Goal: Task Accomplishment & Management: Manage account settings

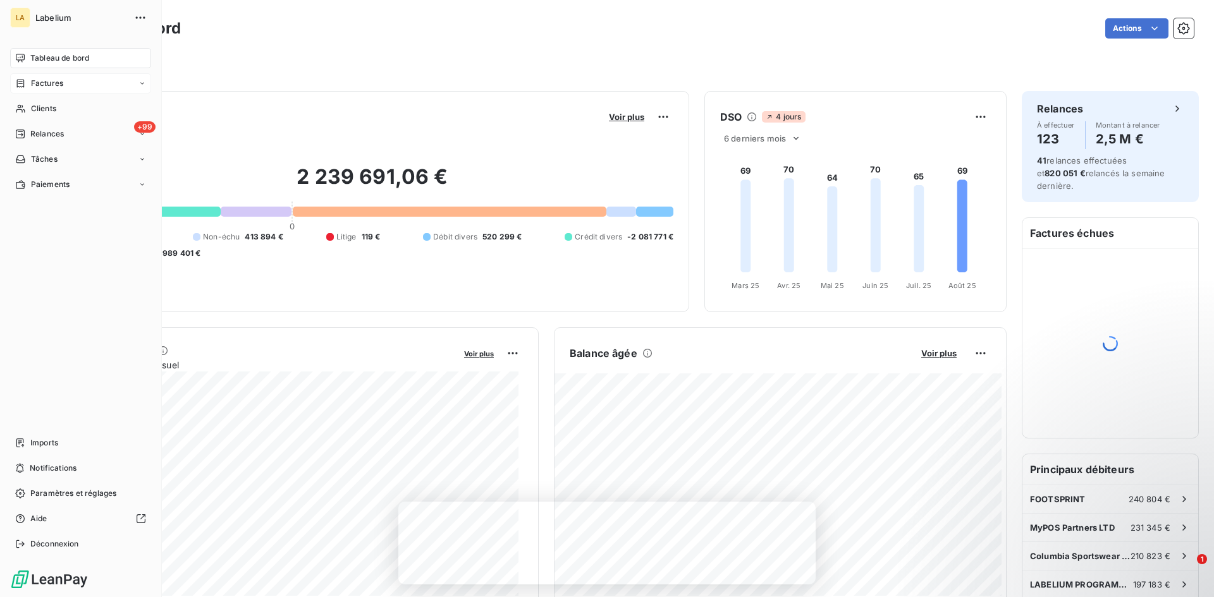
click at [26, 83] on div "Factures" at bounding box center [39, 83] width 48 height 11
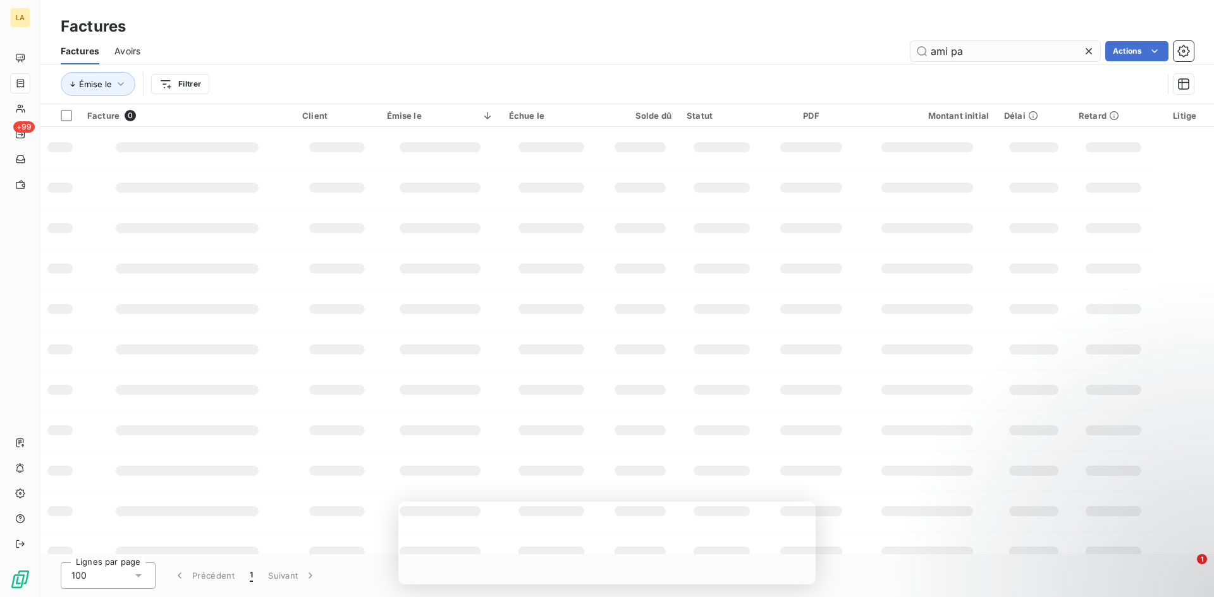
click at [953, 49] on input "ami pa" at bounding box center [1005, 51] width 190 height 20
type input "FEED"
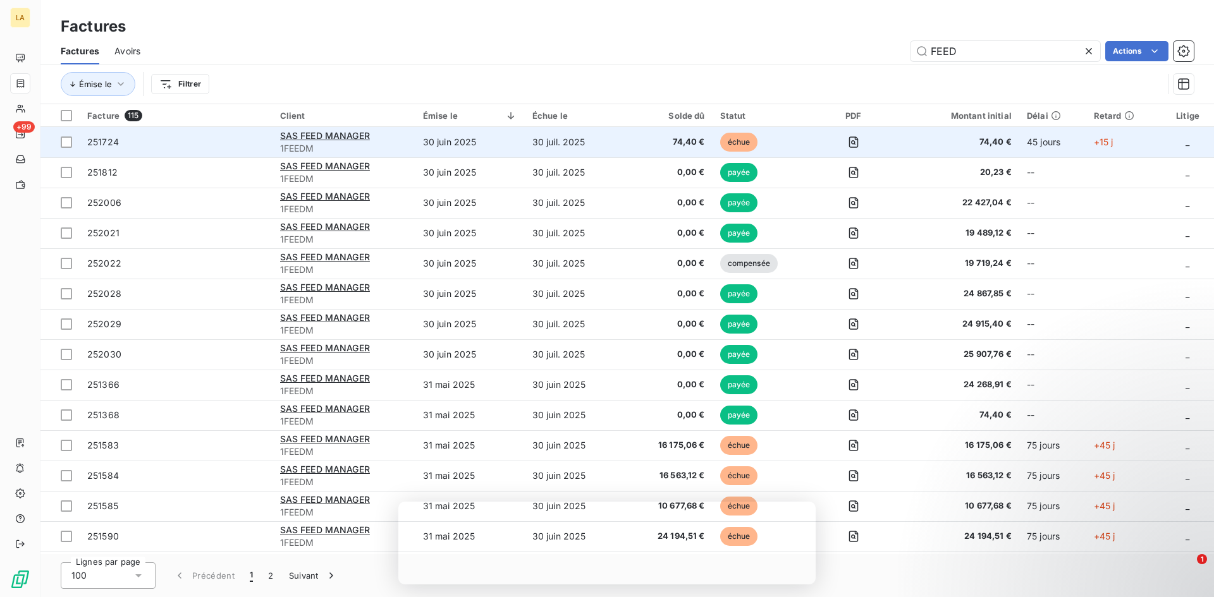
click at [181, 145] on span "251724" at bounding box center [176, 142] width 178 height 13
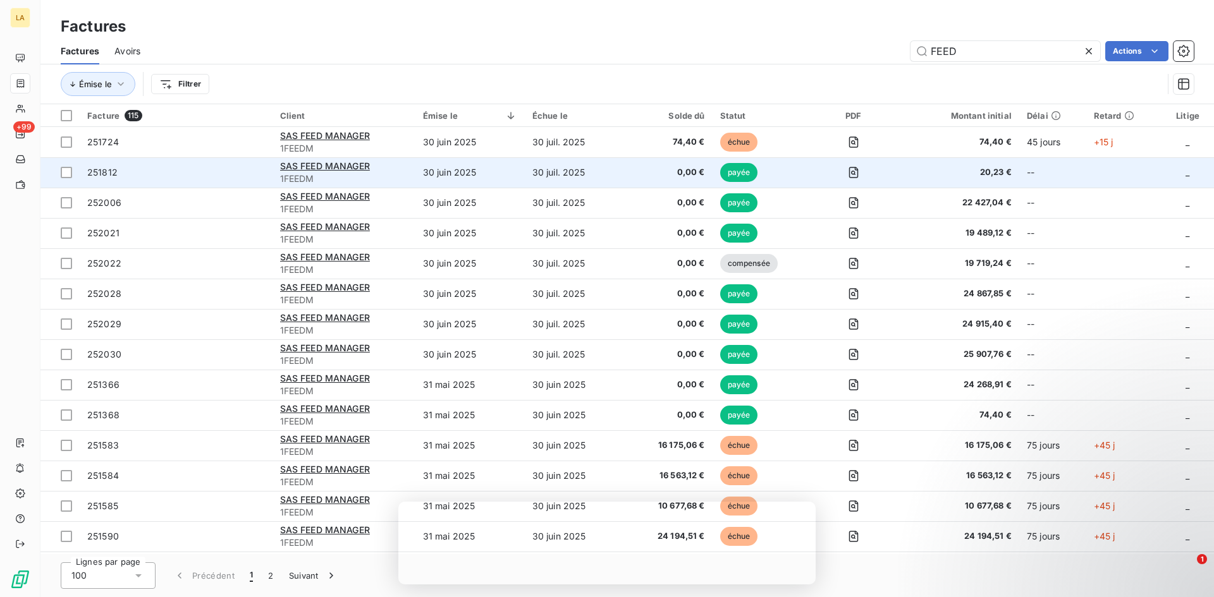
click at [184, 180] on td "251812" at bounding box center [176, 172] width 193 height 30
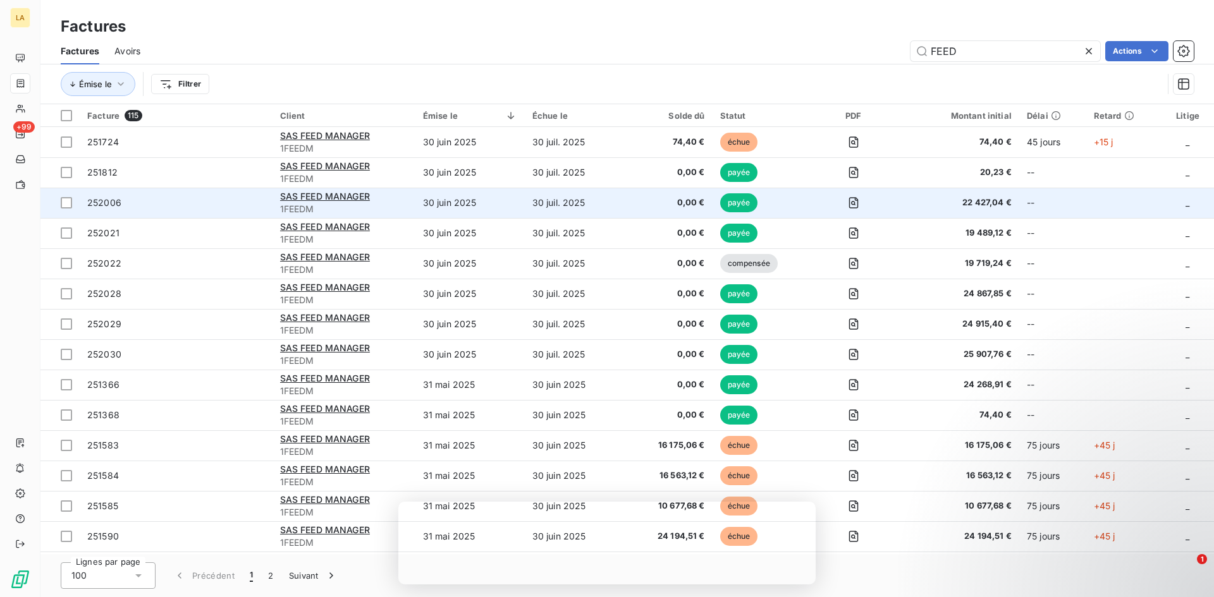
click at [212, 201] on span "252006" at bounding box center [176, 203] width 178 height 13
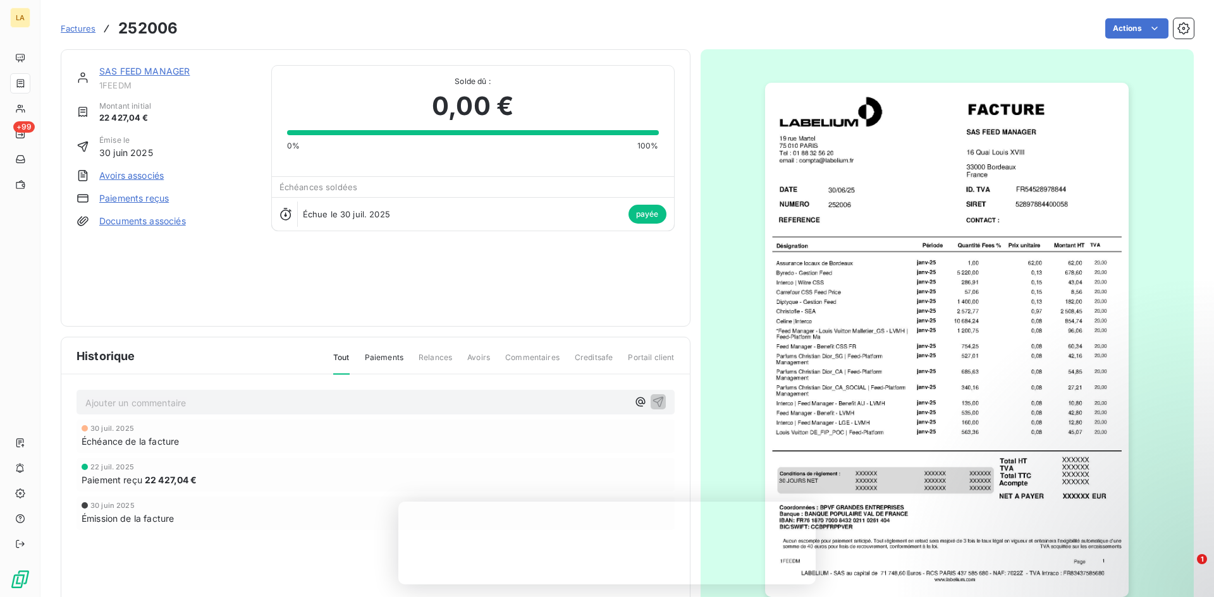
click at [787, 319] on img "button" at bounding box center [947, 340] width 364 height 515
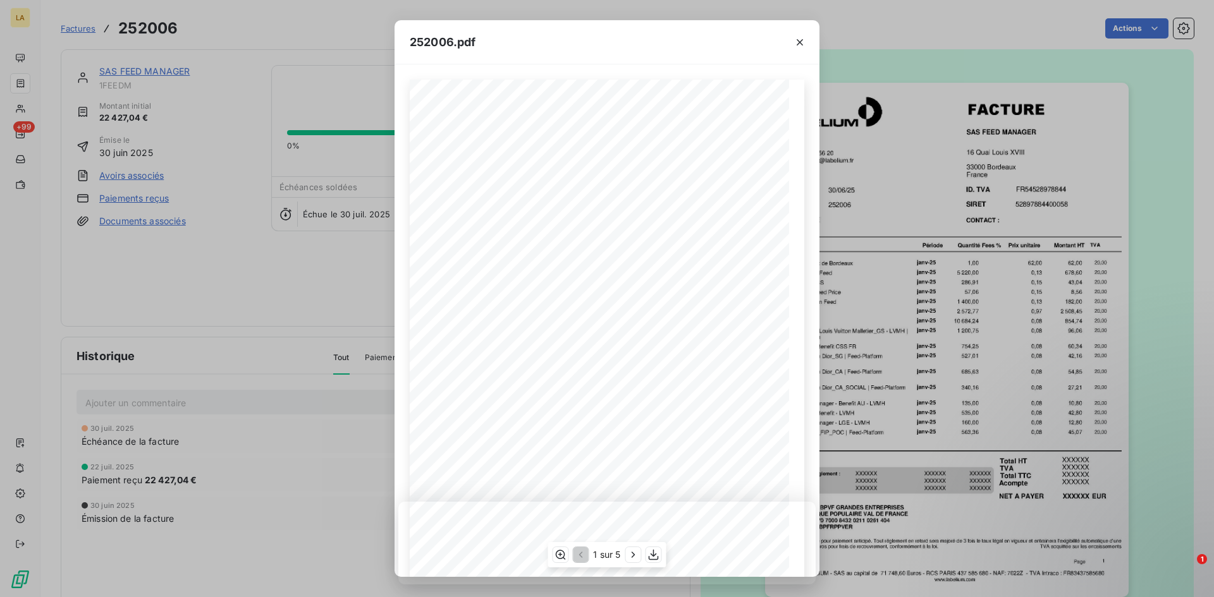
scroll to position [63, 0]
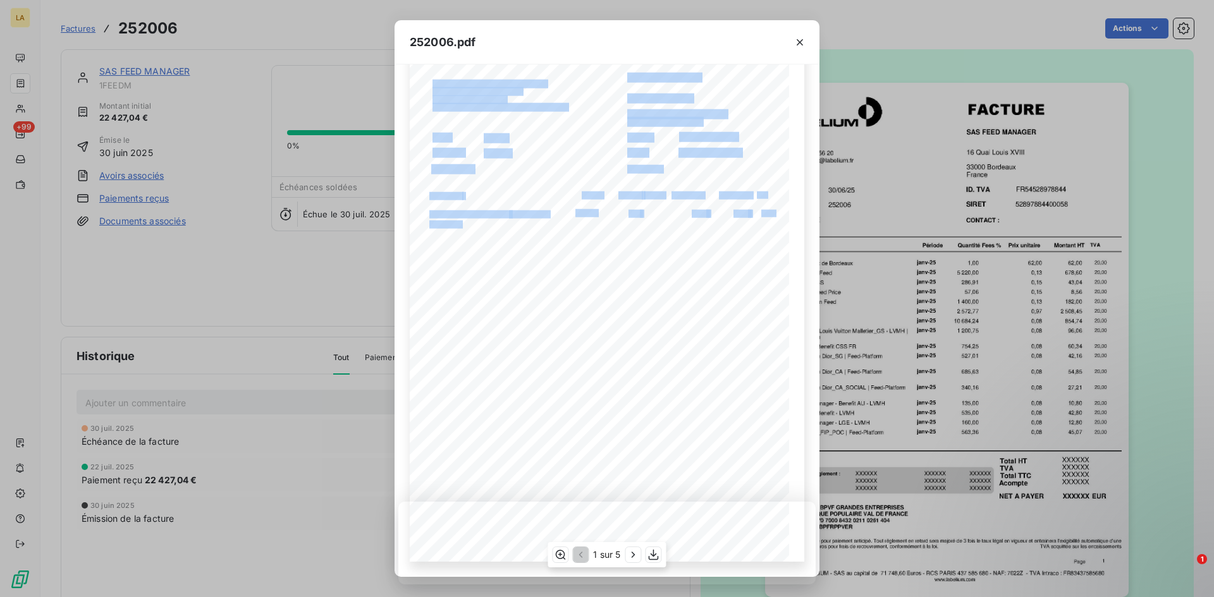
click at [515, 376] on div "NUMERO SAS FEED MANAGER [STREET_ADDRESS] 252006 [DATE] DATE FACTURE REFERENCE […" at bounding box center [607, 294] width 394 height 536
click at [630, 554] on icon "button" at bounding box center [633, 555] width 13 height 13
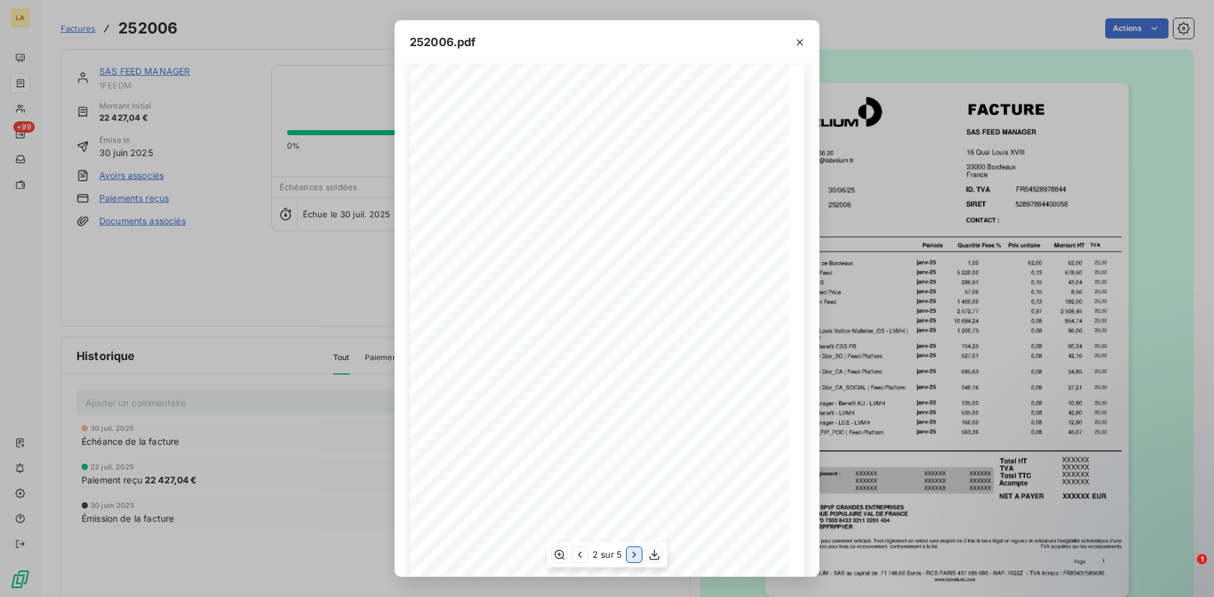
scroll to position [17, 0]
click at [632, 553] on icon "button" at bounding box center [634, 555] width 13 height 13
click at [798, 40] on icon "button" at bounding box center [800, 42] width 6 height 6
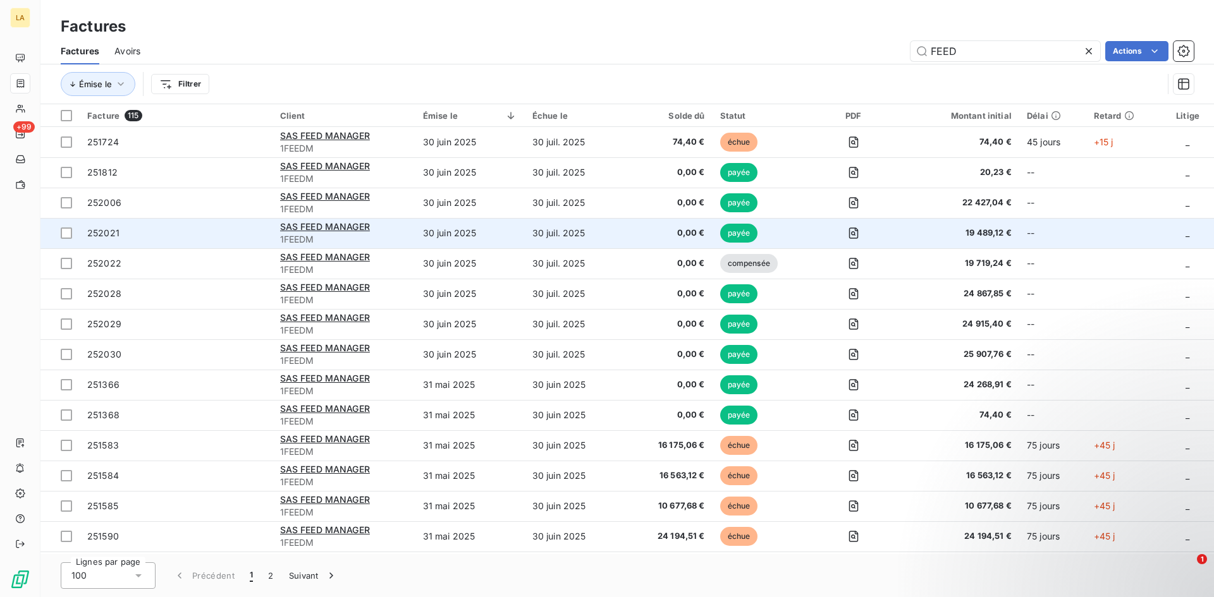
click at [240, 242] on td "252021" at bounding box center [176, 233] width 193 height 30
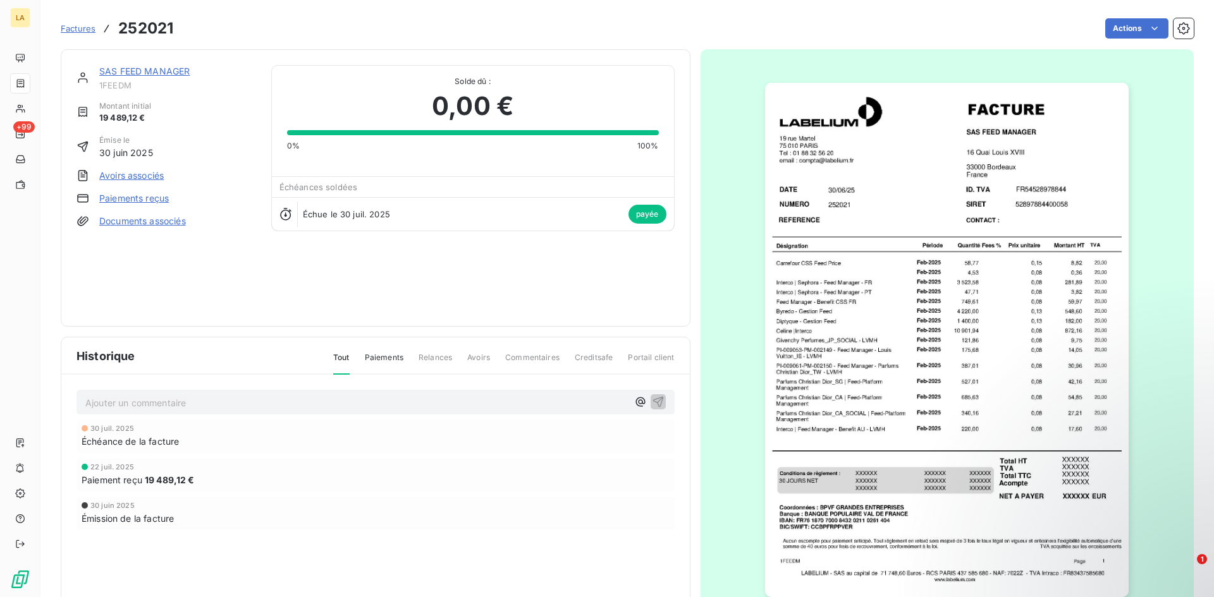
click at [786, 348] on img "button" at bounding box center [947, 340] width 364 height 515
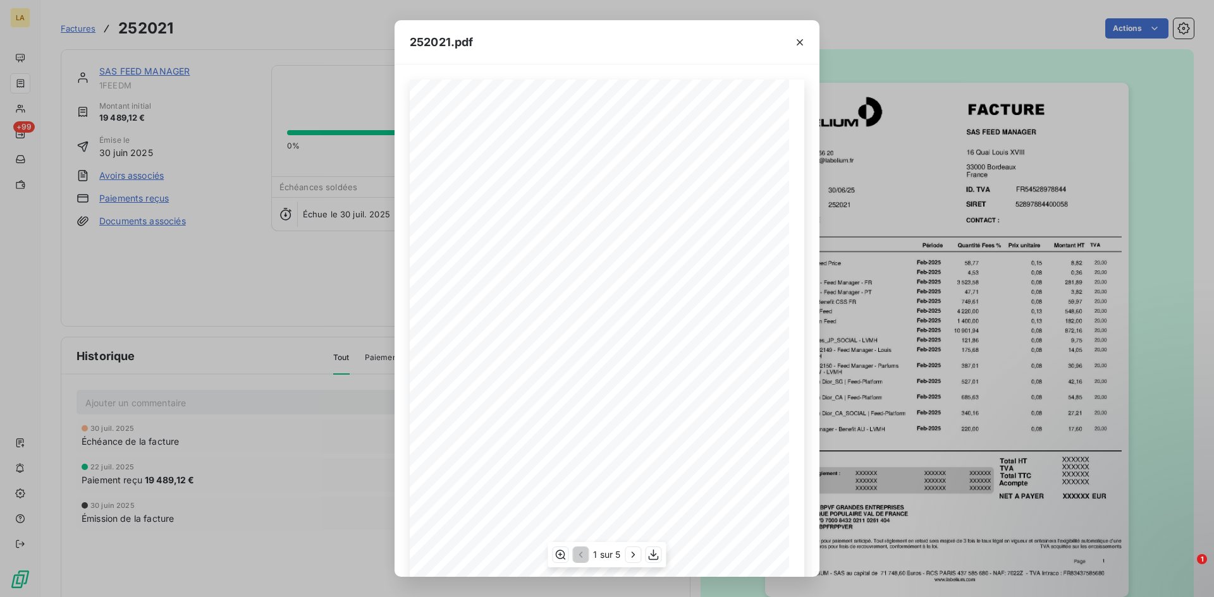
scroll to position [23, 0]
click at [792, 38] on button "button" at bounding box center [800, 42] width 20 height 20
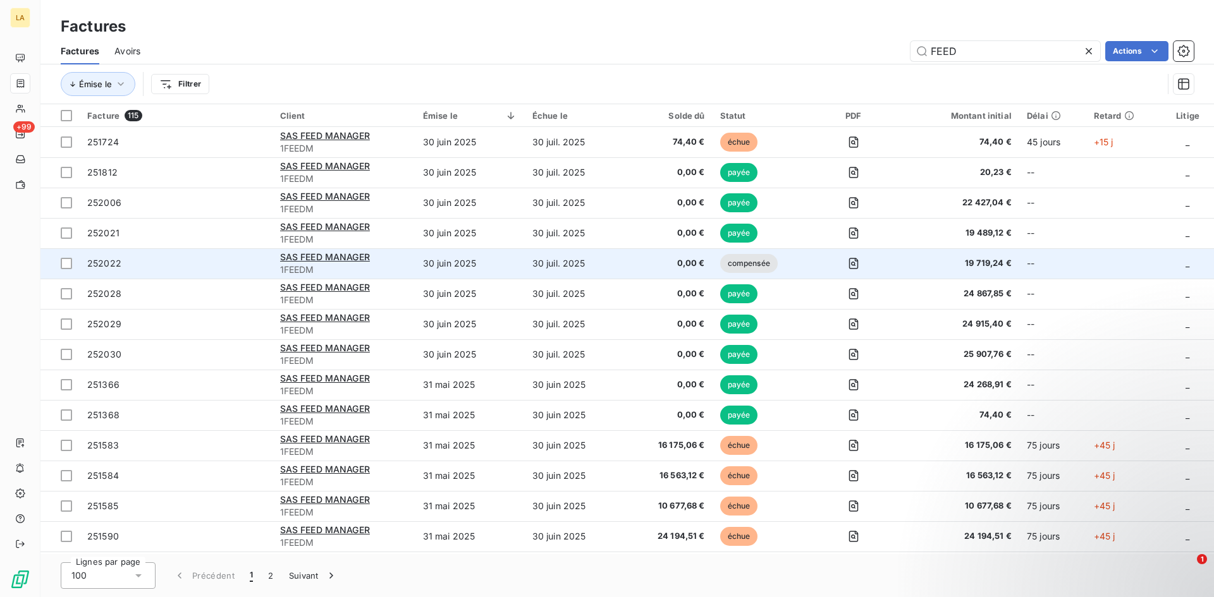
click at [205, 260] on span "252022" at bounding box center [176, 263] width 178 height 13
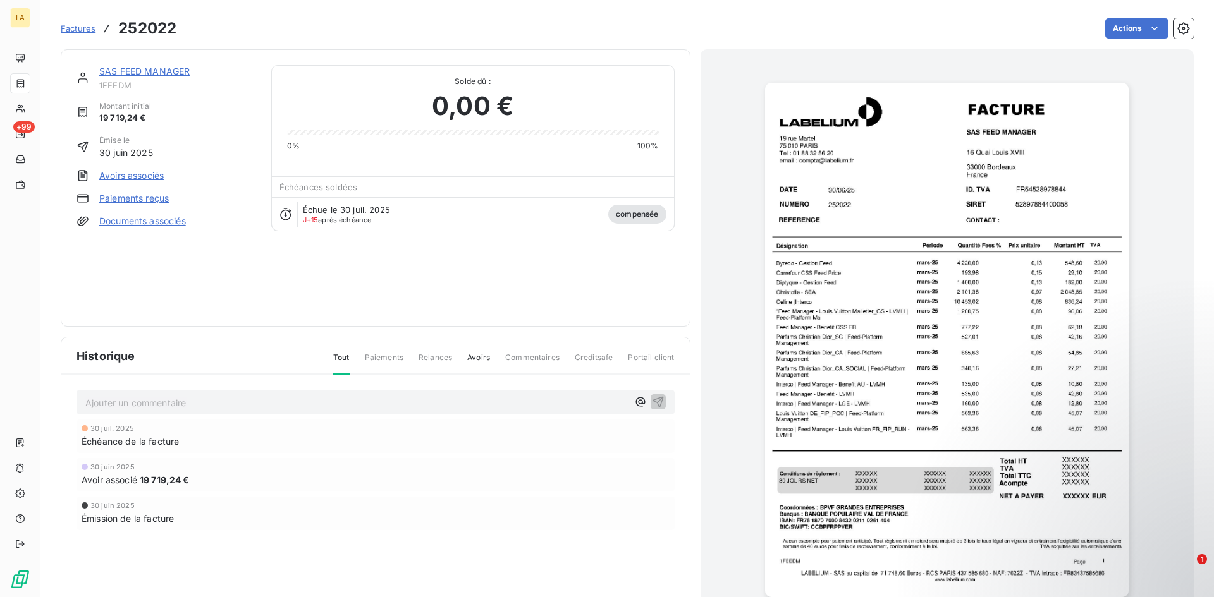
click at [938, 305] on img "button" at bounding box center [947, 340] width 364 height 515
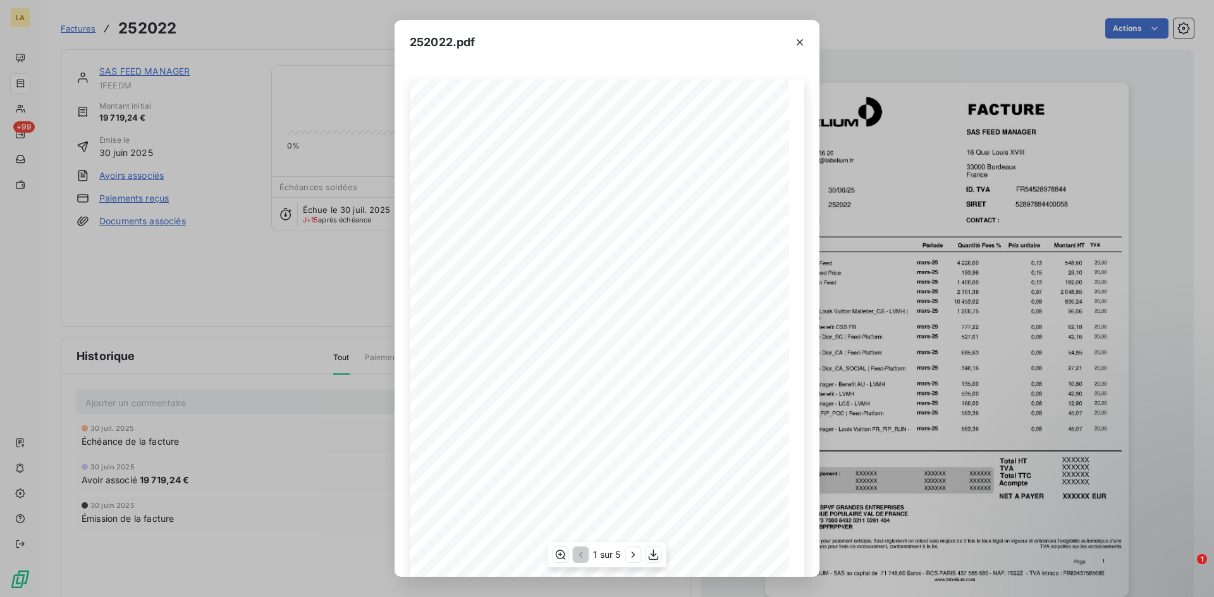
scroll to position [63, 0]
click at [629, 551] on icon "button" at bounding box center [633, 555] width 13 height 13
click at [639, 556] on icon "button" at bounding box center [634, 555] width 13 height 13
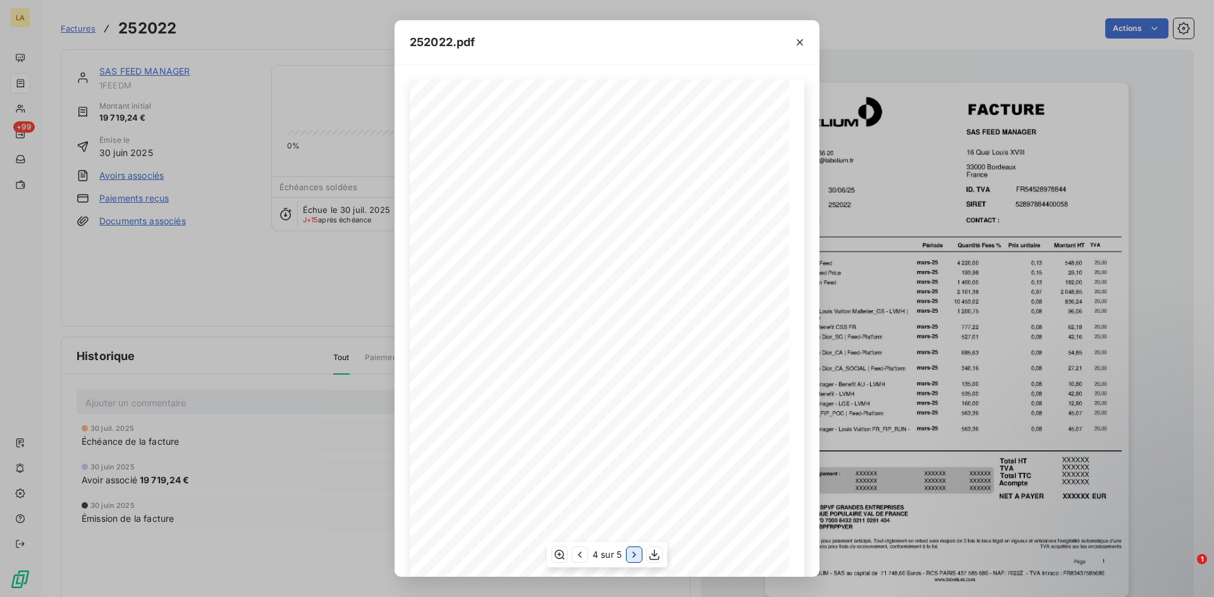
click at [639, 556] on icon "button" at bounding box center [634, 555] width 13 height 13
click at [797, 45] on icon "button" at bounding box center [799, 42] width 13 height 13
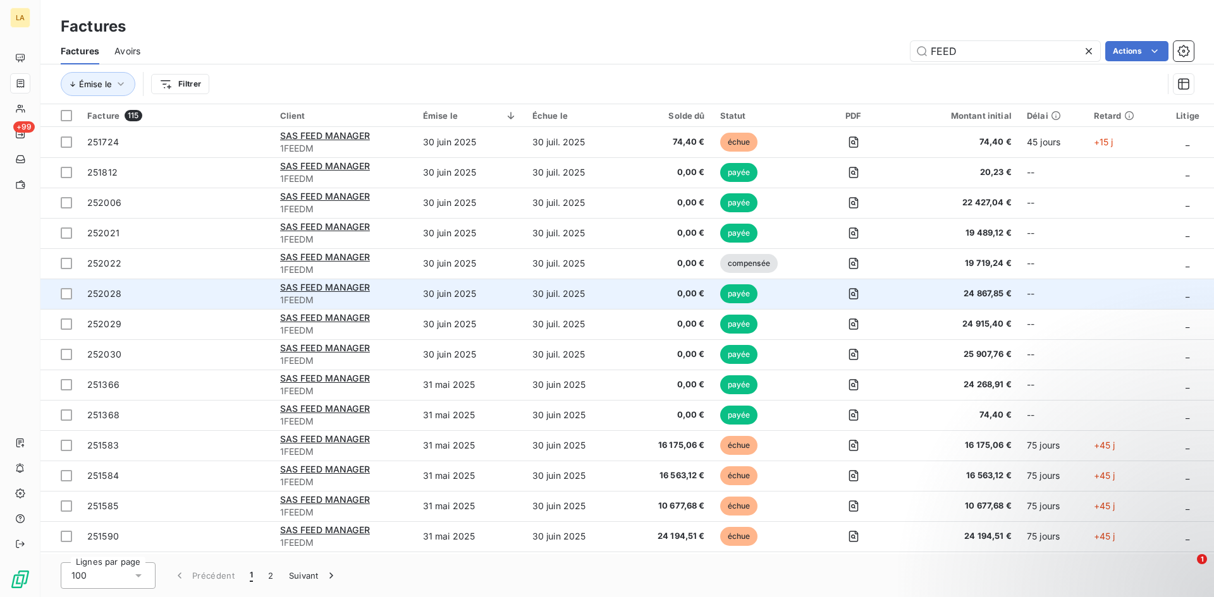
click at [147, 298] on span "252028" at bounding box center [176, 294] width 178 height 13
